Goal: Check status: Check status

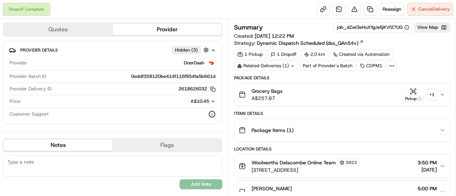
click at [433, 95] on div "+ 1" at bounding box center [432, 95] width 10 height 10
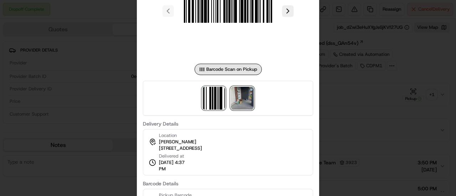
click at [232, 97] on img at bounding box center [242, 98] width 23 height 23
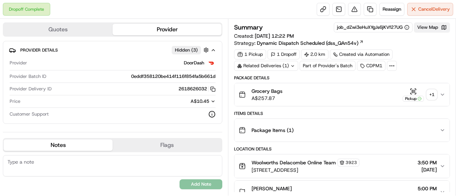
click at [431, 29] on button "View Map" at bounding box center [432, 27] width 36 height 10
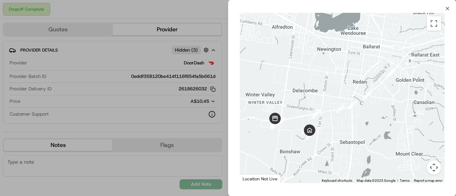
click at [320, 133] on div at bounding box center [342, 98] width 205 height 171
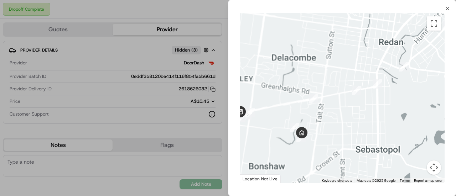
click at [320, 133] on div at bounding box center [342, 98] width 205 height 171
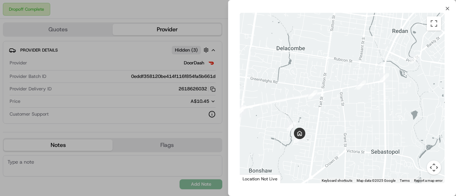
click at [320, 133] on div at bounding box center [342, 98] width 205 height 171
click at [308, 139] on div at bounding box center [342, 98] width 205 height 171
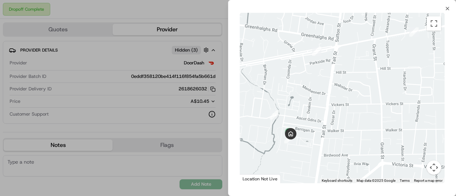
click at [308, 139] on div at bounding box center [342, 98] width 205 height 171
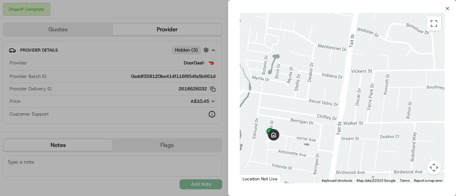
click at [308, 139] on div at bounding box center [342, 98] width 205 height 171
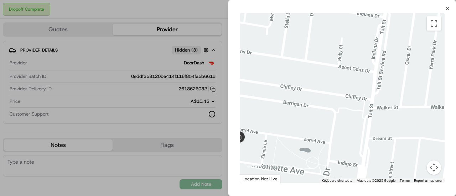
click at [308, 139] on div at bounding box center [342, 98] width 205 height 171
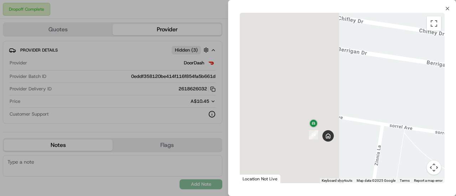
drag, startPoint x: 265, startPoint y: 150, endPoint x: 438, endPoint y: 136, distance: 173.5
click at [438, 136] on div at bounding box center [342, 98] width 205 height 171
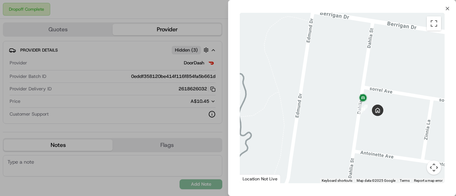
click at [405, 111] on div at bounding box center [342, 98] width 205 height 171
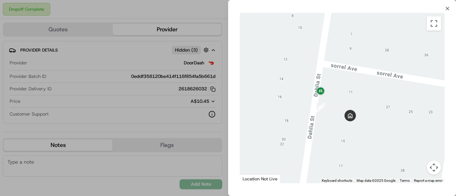
click at [405, 111] on div at bounding box center [342, 98] width 205 height 171
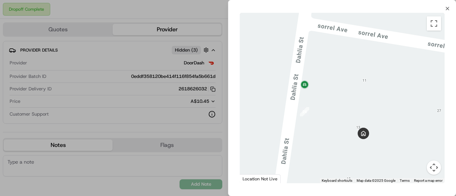
drag, startPoint x: 361, startPoint y: 122, endPoint x: 433, endPoint y: 129, distance: 72.5
click at [433, 129] on div at bounding box center [342, 98] width 205 height 171
click at [446, 6] on icon "button" at bounding box center [448, 9] width 6 height 6
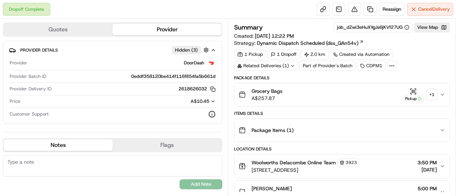
click at [429, 78] on div "Package Details" at bounding box center [342, 78] width 216 height 6
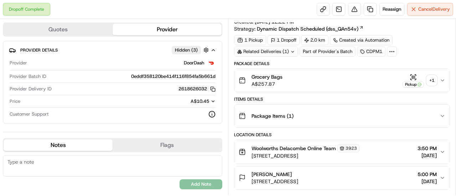
scroll to position [366, 0]
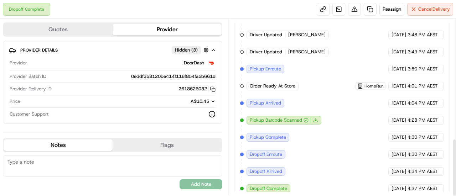
drag, startPoint x: 356, startPoint y: 177, endPoint x: 405, endPoint y: 86, distance: 103.7
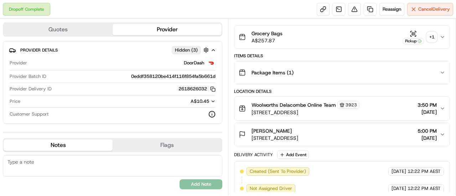
drag, startPoint x: 354, startPoint y: 132, endPoint x: 349, endPoint y: 137, distance: 7.6
click at [349, 137] on div "[PERSON_NAME] [STREET_ADDRESS][PERSON_NAME] 5:00 PM [DATE]" at bounding box center [339, 135] width 201 height 14
copy div "[STREET_ADDRESS]"
click at [431, 38] on div "+ 1" at bounding box center [432, 37] width 10 height 10
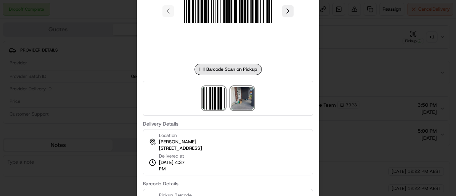
click at [239, 100] on img at bounding box center [242, 98] width 23 height 23
